Goal: Check status: Check status

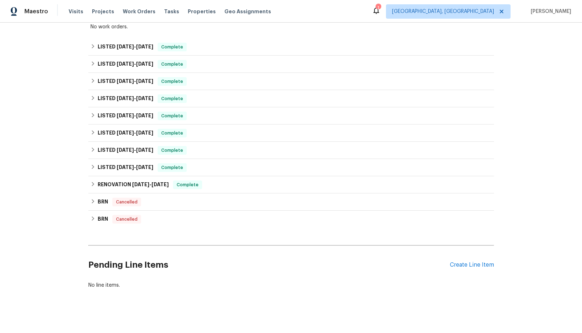
scroll to position [198, 0]
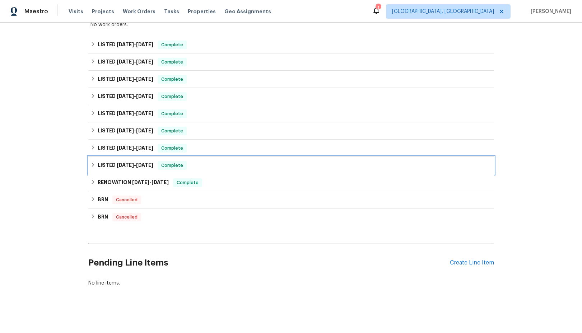
click at [95, 167] on icon at bounding box center [93, 164] width 5 height 5
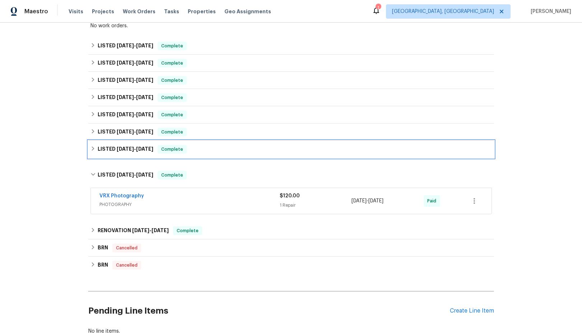
click at [93, 149] on icon at bounding box center [93, 149] width 3 height 4
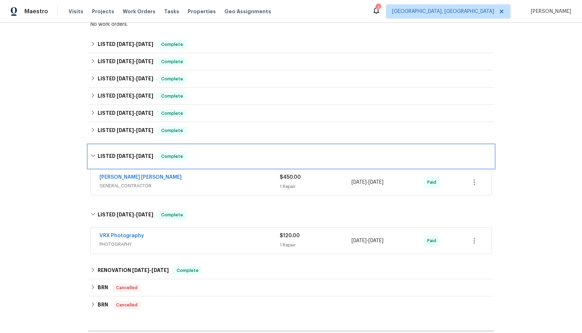
scroll to position [200, 0]
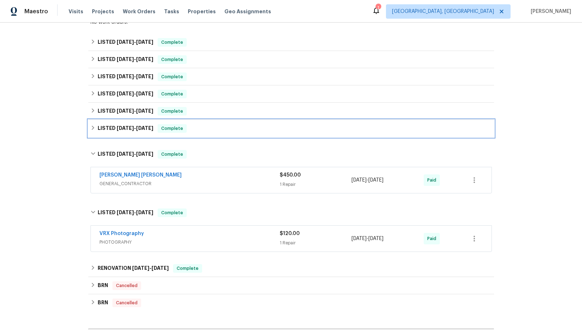
click at [94, 127] on icon at bounding box center [93, 127] width 5 height 5
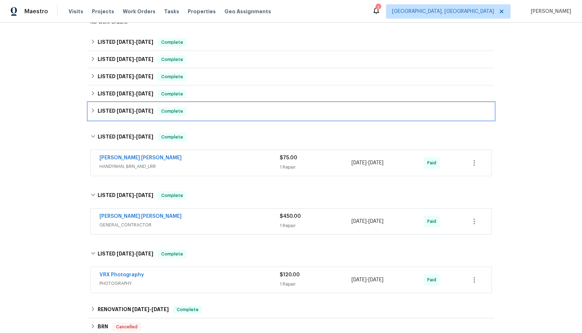
click at [92, 111] on icon at bounding box center [93, 110] width 5 height 5
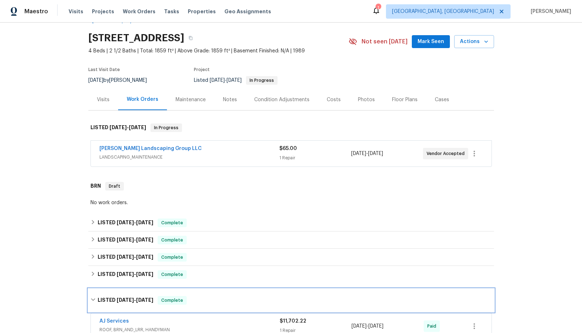
scroll to position [0, 0]
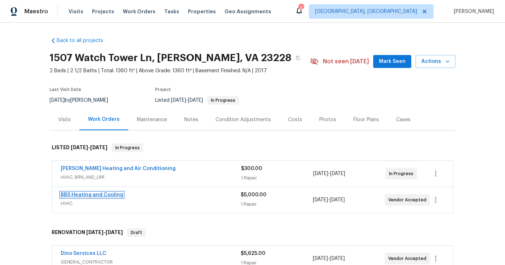
click at [107, 196] on link "BBS Heating and Cooling" at bounding box center [92, 194] width 63 height 5
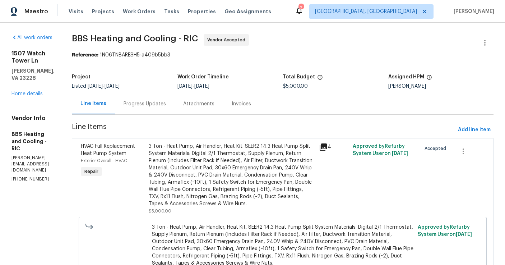
click at [166, 104] on div "Progress Updates" at bounding box center [145, 103] width 42 height 7
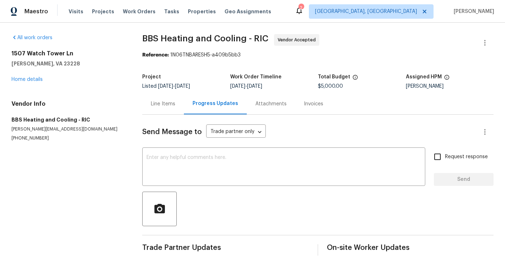
scroll to position [2, 0]
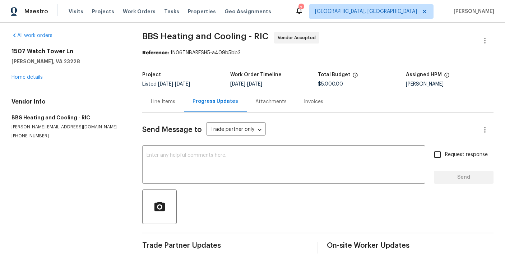
click at [167, 103] on div "Line Items" at bounding box center [163, 101] width 24 height 7
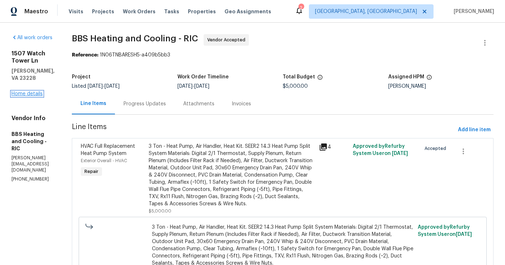
click at [34, 91] on link "Home details" at bounding box center [26, 93] width 31 height 5
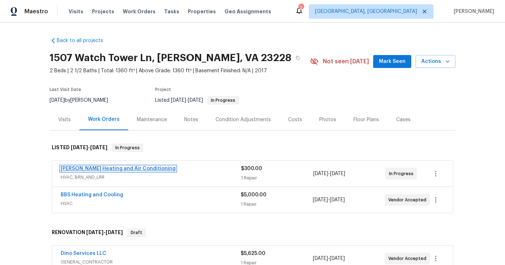
click at [110, 169] on link "Mayer Heating and Air Conditioning" at bounding box center [118, 168] width 115 height 5
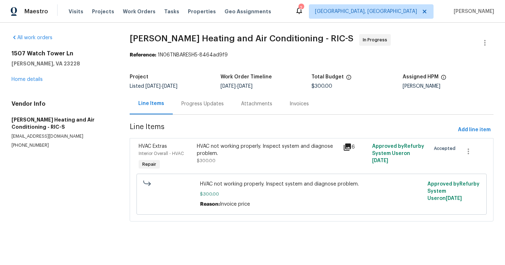
click at [207, 104] on div "Progress Updates" at bounding box center [202, 103] width 42 height 7
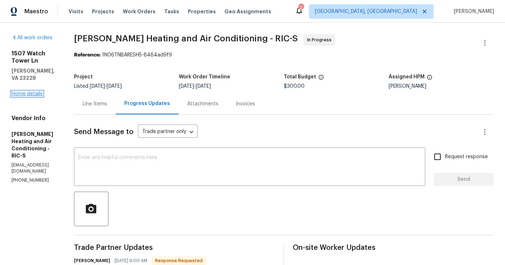
click at [27, 91] on link "Home details" at bounding box center [26, 93] width 31 height 5
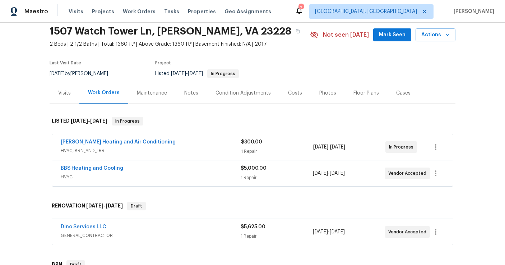
scroll to position [26, 0]
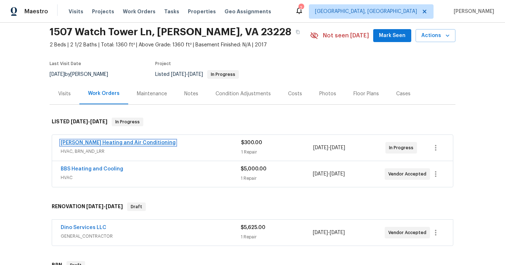
click at [104, 143] on link "Mayer Heating and Air Conditioning" at bounding box center [118, 142] width 115 height 5
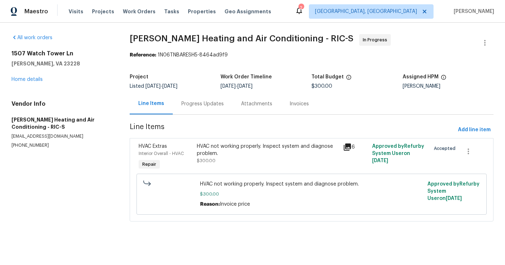
click at [194, 108] on div "Progress Updates" at bounding box center [203, 103] width 60 height 21
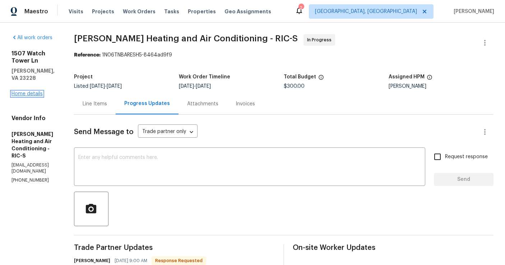
click at [31, 91] on link "Home details" at bounding box center [26, 93] width 31 height 5
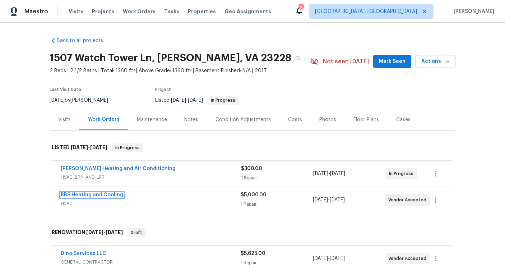
click at [99, 197] on link "BBS Heating and Cooling" at bounding box center [92, 194] width 63 height 5
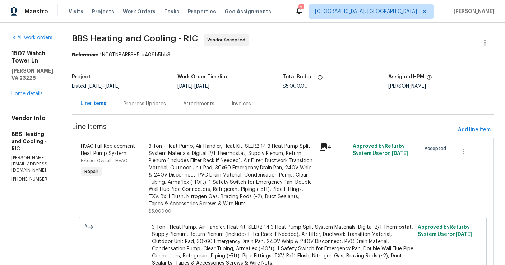
click at [166, 102] on div "Progress Updates" at bounding box center [145, 103] width 42 height 7
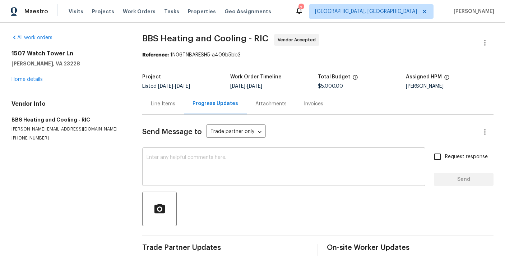
scroll to position [2, 0]
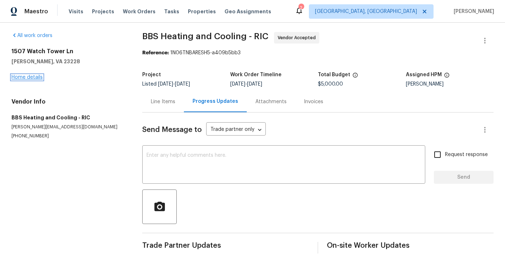
click at [26, 79] on link "Home details" at bounding box center [26, 77] width 31 height 5
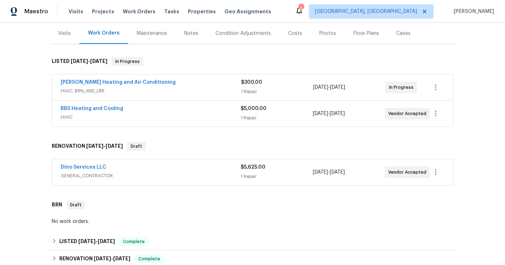
scroll to position [87, 0]
click at [79, 165] on link "Dino Services LLC" at bounding box center [84, 166] width 46 height 5
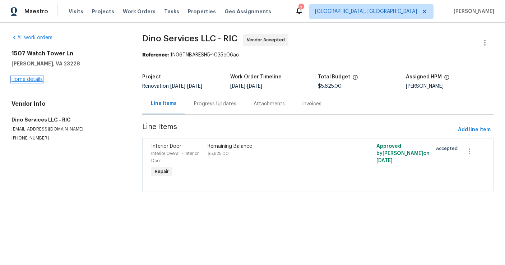
click at [30, 80] on link "Home details" at bounding box center [26, 79] width 31 height 5
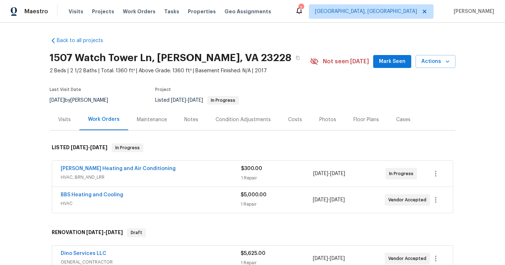
scroll to position [22, 0]
